Goal: Register for event/course

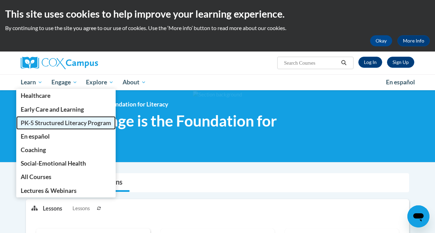
click at [39, 120] on span "PK-5 Structured Literacy Program" at bounding box center [66, 122] width 90 height 7
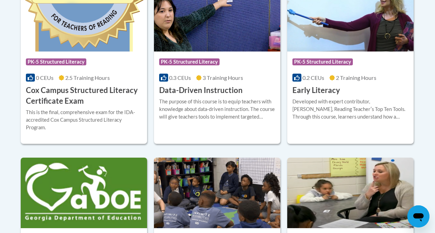
scroll to position [285, 0]
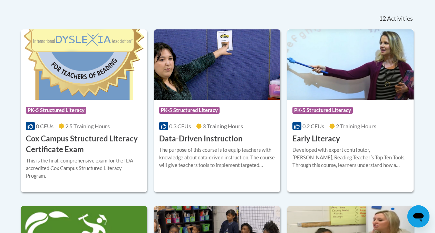
click at [338, 146] on div "Developed with expert contributor, Dr. Deborah Glaser, Reading Teacherʹs Top Te…" at bounding box center [350, 157] width 116 height 23
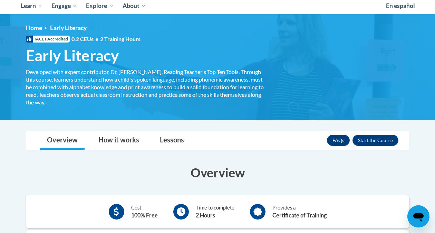
scroll to position [75, 0]
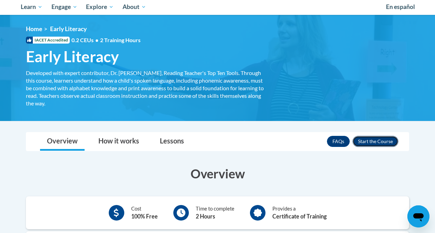
click at [365, 139] on button "Enroll" at bounding box center [375, 141] width 46 height 11
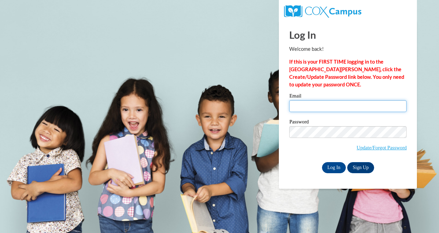
click at [341, 108] on input "Email" at bounding box center [347, 106] width 117 height 12
type input "fryw@uwplatt.edu"
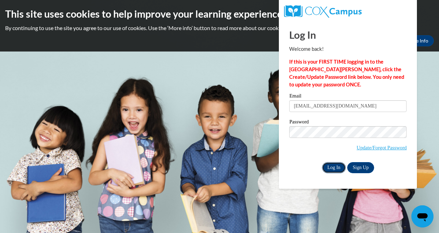
click at [326, 165] on input "Log In" at bounding box center [334, 167] width 24 height 11
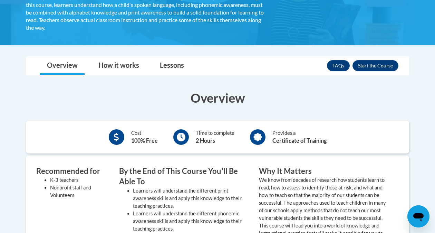
scroll to position [150, 0]
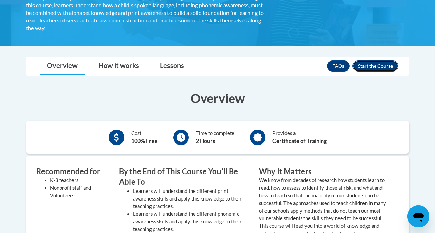
click at [393, 64] on button "Enroll" at bounding box center [375, 65] width 46 height 11
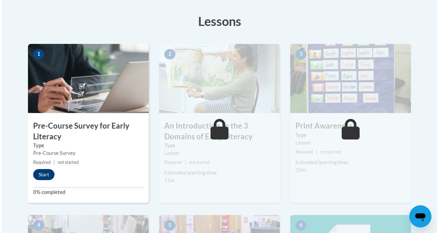
scroll to position [186, 0]
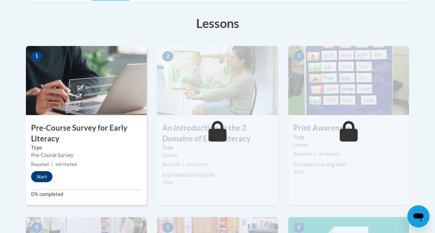
click at [96, 92] on img at bounding box center [86, 80] width 121 height 69
click at [42, 182] on div "1 Pre-Course Survey for Early Literacy Type Pre-Course Survey Required | not st…" at bounding box center [86, 125] width 121 height 159
click at [44, 176] on button "Start" at bounding box center [41, 176] width 21 height 11
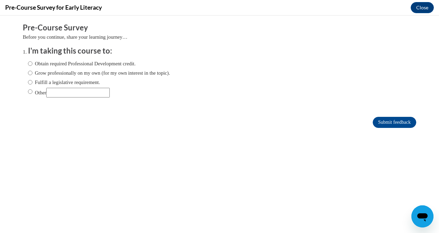
scroll to position [0, 0]
click at [113, 73] on label "Grow professionally on my own (for my own interest in the topic)." at bounding box center [99, 73] width 142 height 8
click at [32, 73] on input "Grow professionally on my own (for my own interest in the topic)." at bounding box center [30, 73] width 4 height 8
radio input "true"
click at [378, 118] on input "Submit feedback" at bounding box center [394, 122] width 43 height 11
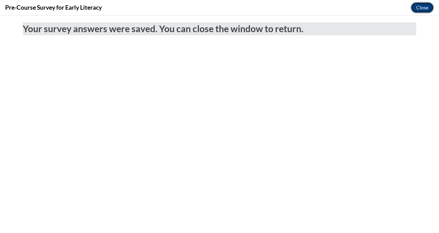
click at [425, 10] on button "Close" at bounding box center [422, 7] width 23 height 11
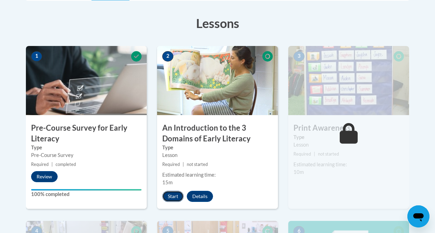
click at [175, 196] on button "Start" at bounding box center [172, 195] width 21 height 11
